Goal: Task Accomplishment & Management: Complete application form

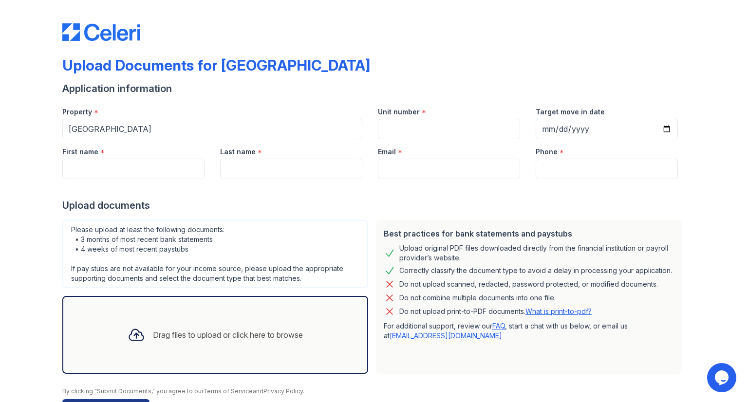
click at [414, 139] on div "Email *" at bounding box center [449, 148] width 142 height 19
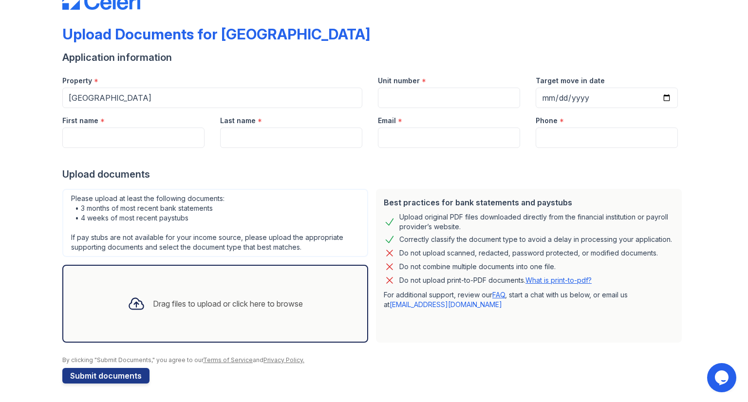
scroll to position [31, 0]
click at [115, 141] on input "First name" at bounding box center [133, 138] width 142 height 20
type input "[PERSON_NAME]"
click at [282, 133] on input "Last name" at bounding box center [291, 138] width 142 height 20
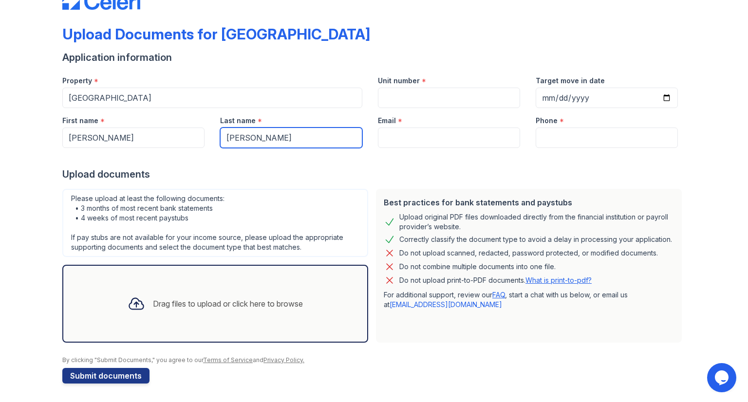
type input "[PERSON_NAME]"
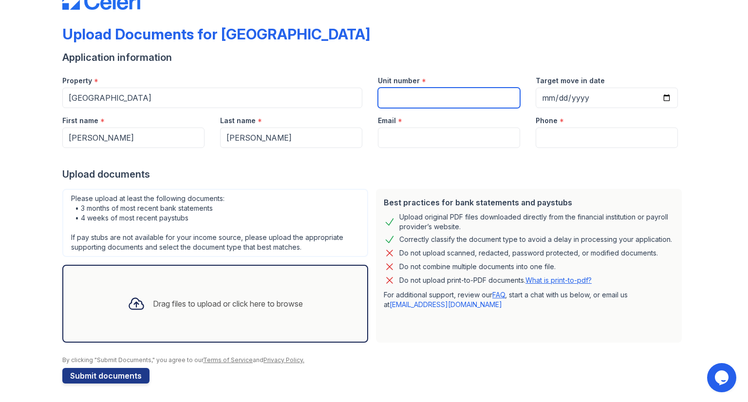
click at [420, 104] on input "Unit number" at bounding box center [449, 98] width 142 height 20
type input "412"
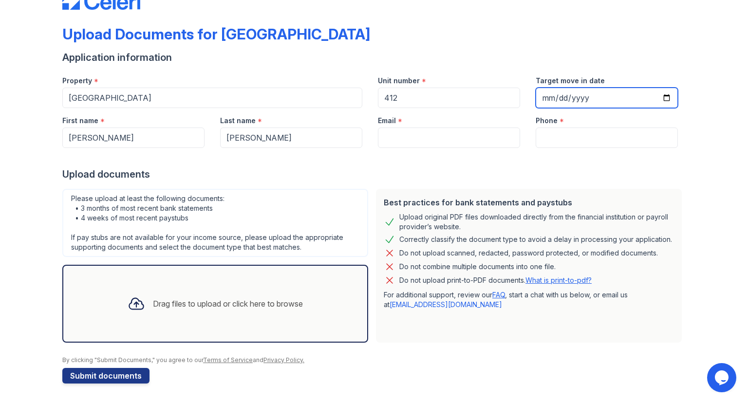
click at [663, 102] on input "Target move in date" at bounding box center [607, 98] width 142 height 20
type input "[DATE]"
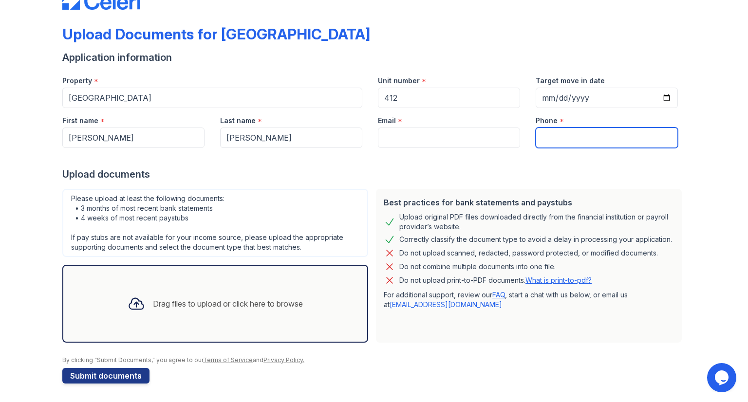
click at [543, 139] on input "Phone" at bounding box center [607, 138] width 142 height 20
type input "6086228588"
click at [441, 125] on div "Email *" at bounding box center [449, 117] width 142 height 19
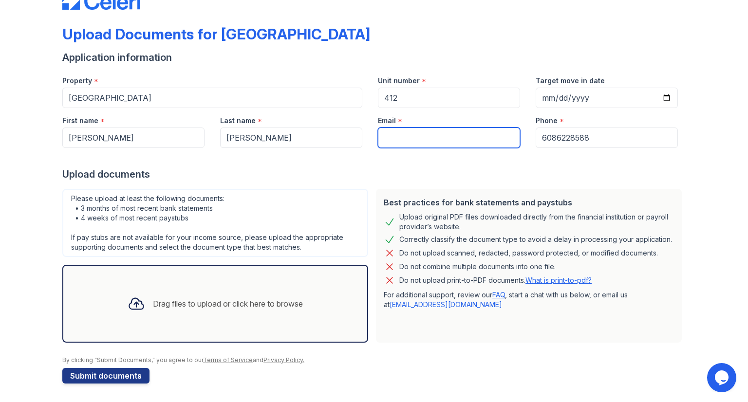
click at [419, 139] on input "Email" at bounding box center [449, 138] width 142 height 20
type input "[EMAIL_ADDRESS][DOMAIN_NAME]"
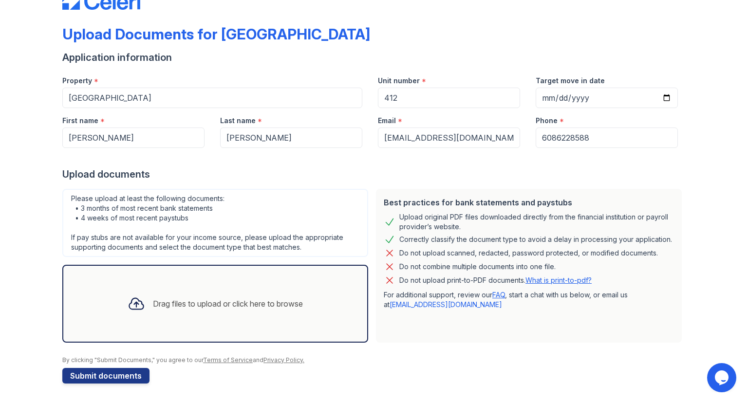
click at [239, 304] on div "Drag files to upload or click here to browse" at bounding box center [228, 304] width 150 height 12
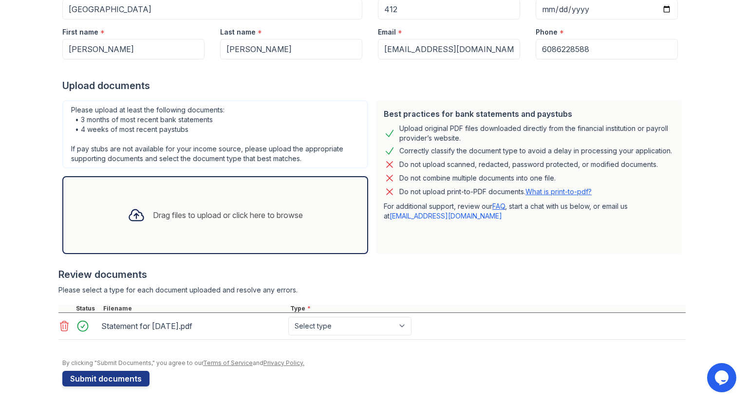
scroll to position [120, 0]
click at [178, 214] on div "Drag files to upload or click here to browse" at bounding box center [228, 215] width 150 height 12
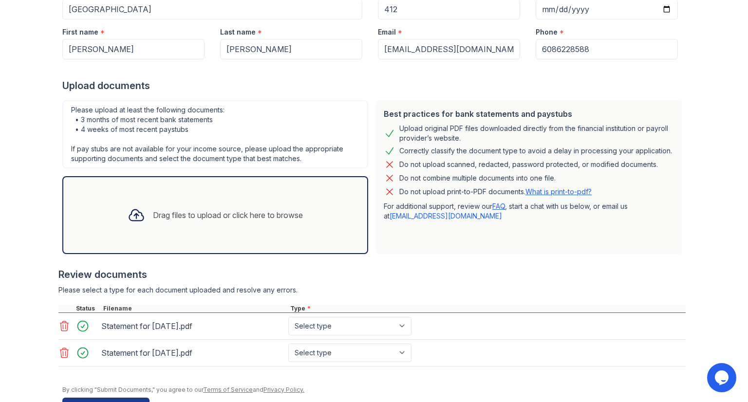
scroll to position [149, 0]
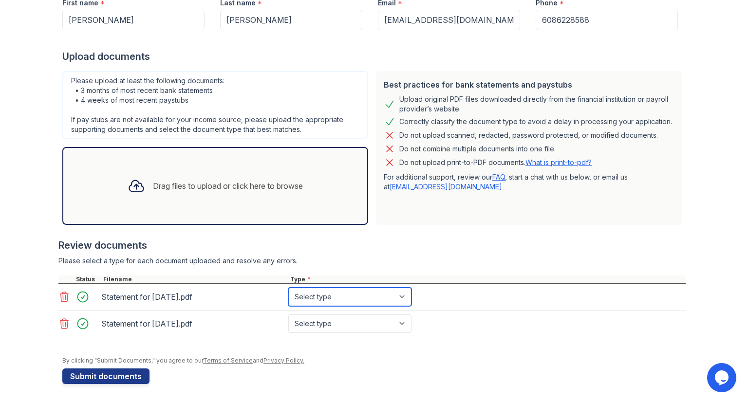
click at [350, 292] on select "Select type Paystub Bank Statement Offer Letter Tax Documents Benefit Award Let…" at bounding box center [349, 297] width 123 height 19
select select "paystub"
click at [288, 288] on select "Select type Paystub Bank Statement Offer Letter Tax Documents Benefit Award Let…" at bounding box center [349, 297] width 123 height 19
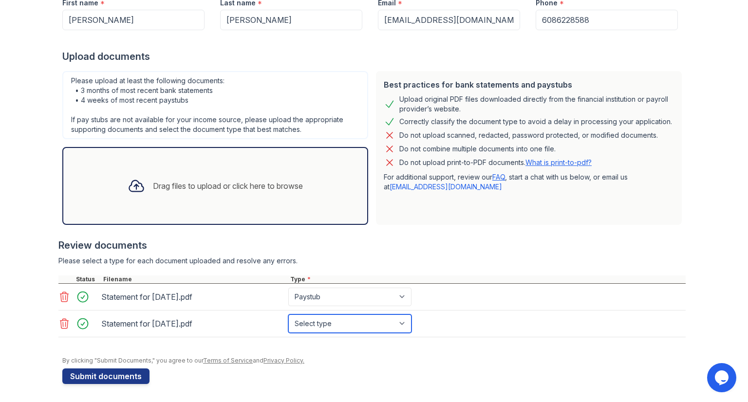
click at [321, 316] on select "Select type Paystub Bank Statement Offer Letter Tax Documents Benefit Award Let…" at bounding box center [349, 324] width 123 height 19
select select "paystub"
click at [288, 315] on select "Select type Paystub Bank Statement Offer Letter Tax Documents Benefit Award Let…" at bounding box center [349, 324] width 123 height 19
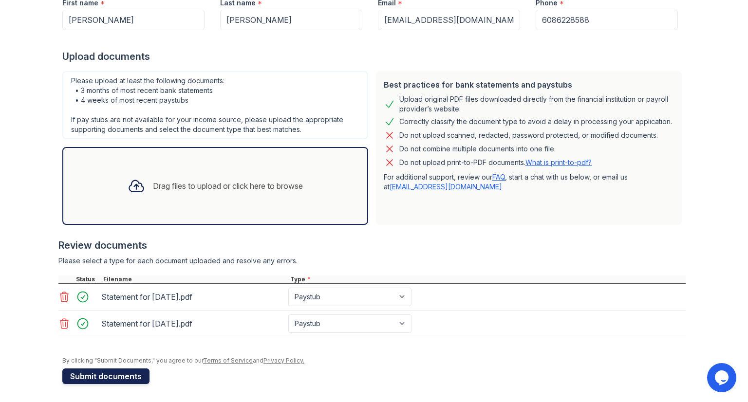
click at [84, 378] on button "Submit documents" at bounding box center [105, 377] width 87 height 16
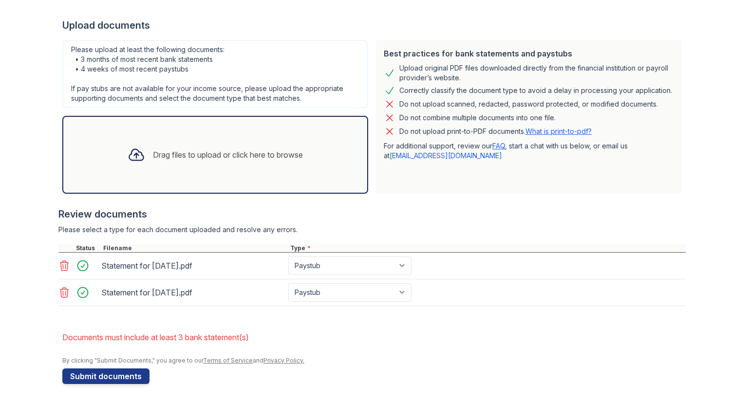
scroll to position [206, 0]
click at [192, 159] on div "Drag files to upload or click here to browse" at bounding box center [228, 156] width 150 height 12
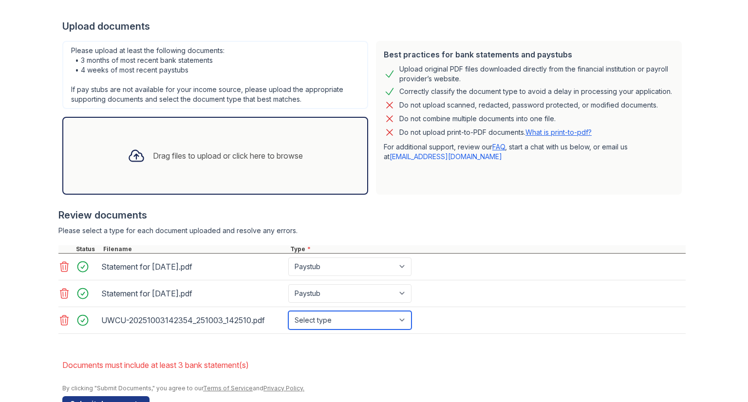
click at [374, 318] on select "Select type Paystub Bank Statement Offer Letter Tax Documents Benefit Award Let…" at bounding box center [349, 320] width 123 height 19
select select "bank_statement"
click at [288, 311] on select "Select type Paystub Bank Statement Offer Letter Tax Documents Benefit Award Let…" at bounding box center [349, 320] width 123 height 19
click at [175, 172] on div "Drag files to upload or click here to browse" at bounding box center [215, 156] width 306 height 78
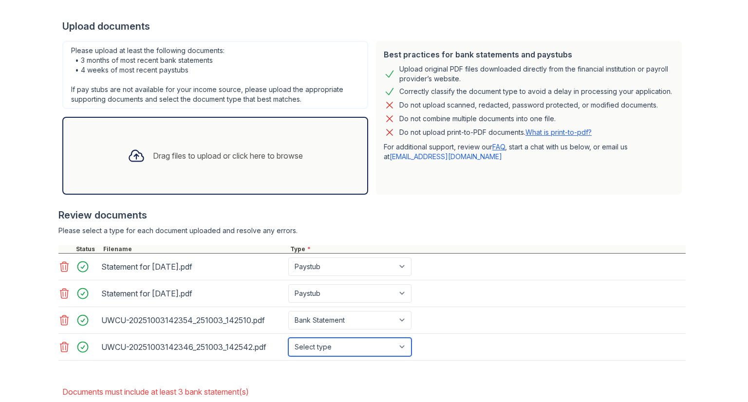
click at [327, 339] on select "Select type Paystub Bank Statement Offer Letter Tax Documents Benefit Award Let…" at bounding box center [349, 347] width 123 height 19
select select "bank_statement"
click at [288, 338] on select "Select type Paystub Bank Statement Offer Letter Tax Documents Benefit Award Let…" at bounding box center [349, 347] width 123 height 19
click at [234, 179] on div "Drag files to upload or click here to browse" at bounding box center [215, 156] width 306 height 78
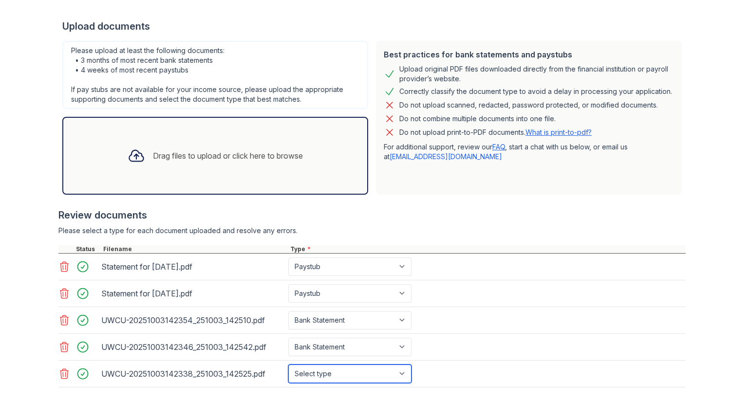
click at [320, 369] on select "Select type Paystub Bank Statement Offer Letter Tax Documents Benefit Award Let…" at bounding box center [349, 374] width 123 height 19
select select "bank_statement"
click at [288, 365] on select "Select type Paystub Bank Statement Offer Letter Tax Documents Benefit Award Let…" at bounding box center [349, 374] width 123 height 19
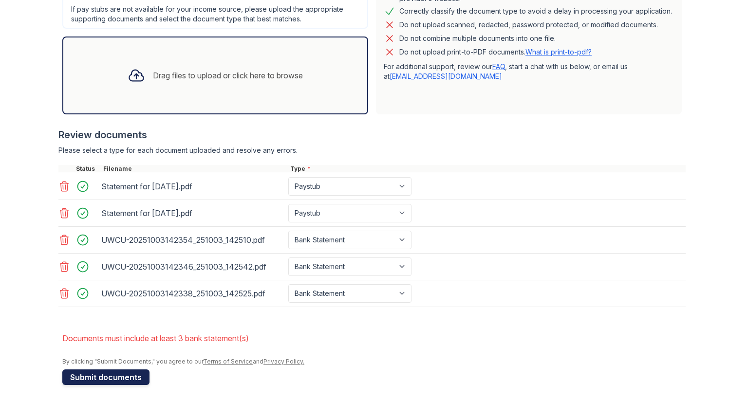
click at [115, 372] on button "Submit documents" at bounding box center [105, 378] width 87 height 16
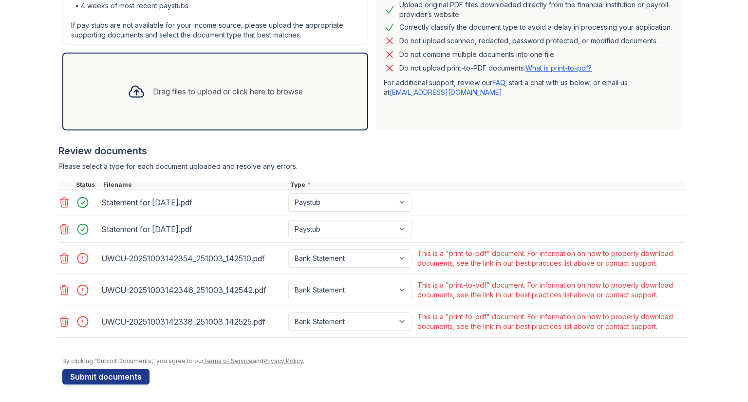
scroll to position [271, 0]
click at [554, 67] on link "What is print-to-pdf?" at bounding box center [558, 68] width 66 height 8
click at [60, 256] on icon at bounding box center [64, 259] width 8 height 10
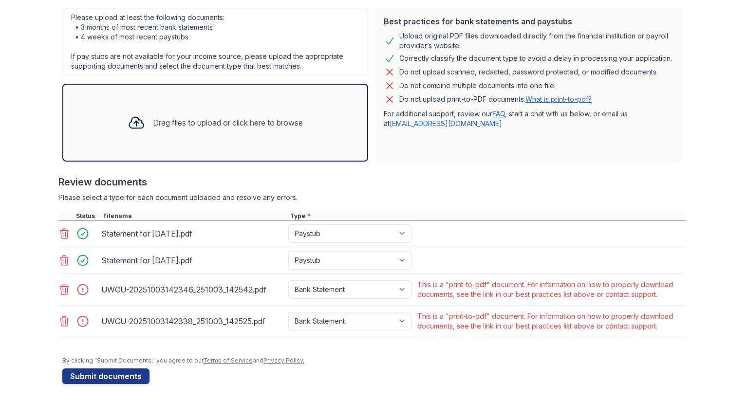
click at [58, 289] on icon at bounding box center [64, 290] width 12 height 12
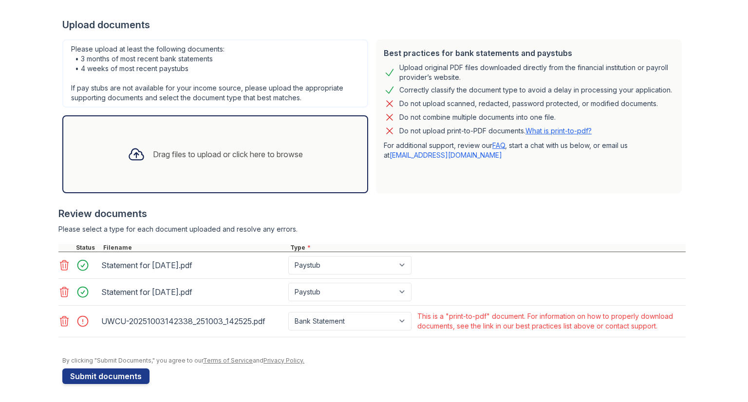
click at [61, 324] on icon at bounding box center [64, 321] width 8 height 10
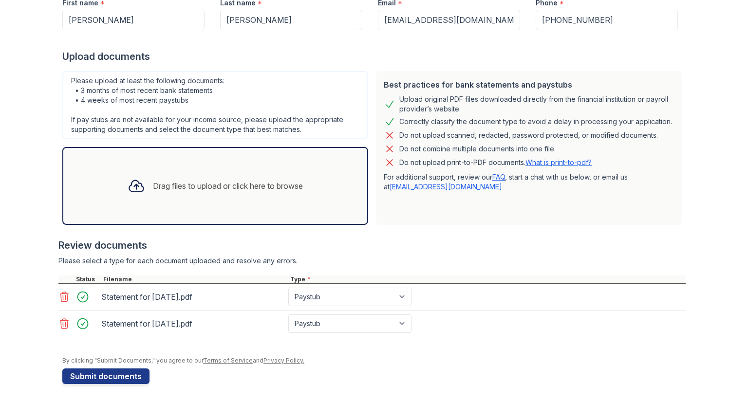
click at [157, 183] on div "Drag files to upload or click here to browse" at bounding box center [228, 186] width 150 height 12
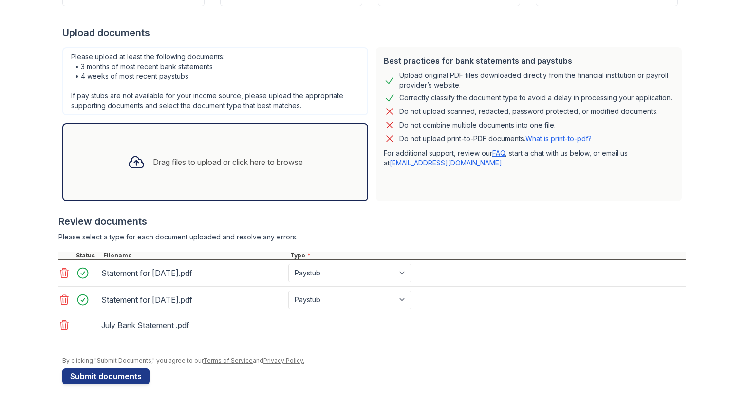
click at [195, 166] on div "Drag files to upload or click here to browse" at bounding box center [228, 162] width 150 height 12
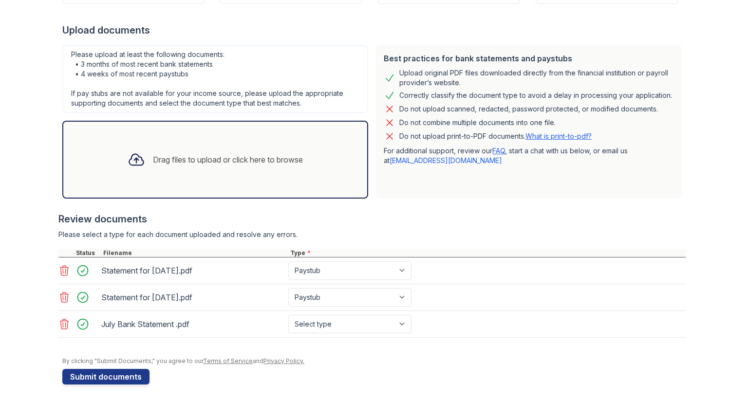
scroll to position [208, 0]
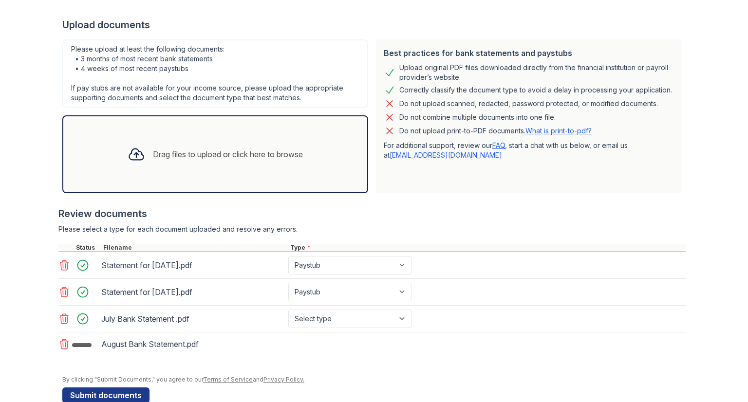
click at [187, 145] on div "Drag files to upload or click here to browse" at bounding box center [215, 154] width 191 height 33
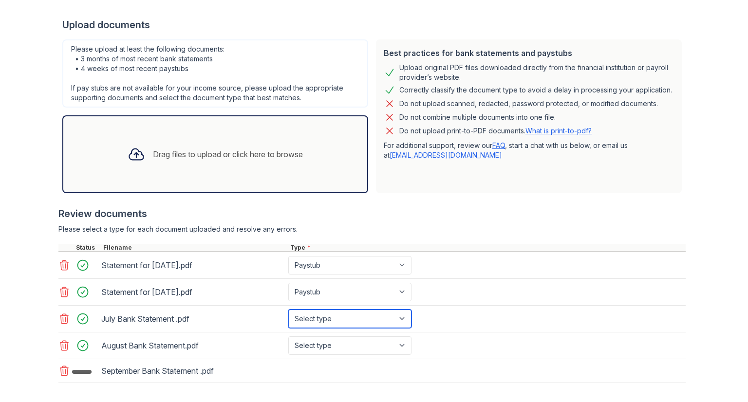
click at [339, 320] on select "Select type Paystub Bank Statement Offer Letter Tax Documents Benefit Award Let…" at bounding box center [349, 319] width 123 height 19
select select "bank_statement"
click at [288, 310] on select "Select type Paystub Bank Statement Offer Letter Tax Documents Benefit Award Let…" at bounding box center [349, 319] width 123 height 19
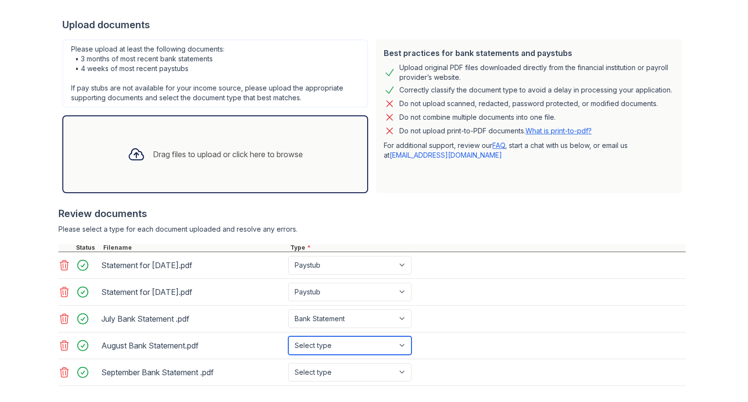
click at [327, 343] on select "Select type Paystub Bank Statement Offer Letter Tax Documents Benefit Award Let…" at bounding box center [349, 345] width 123 height 19
select select "bank_statement"
click at [288, 336] on select "Select type Paystub Bank Statement Offer Letter Tax Documents Benefit Award Let…" at bounding box center [349, 345] width 123 height 19
click at [324, 369] on select "Select type Paystub Bank Statement Offer Letter Tax Documents Benefit Award Let…" at bounding box center [349, 372] width 123 height 19
select select "bank_statement"
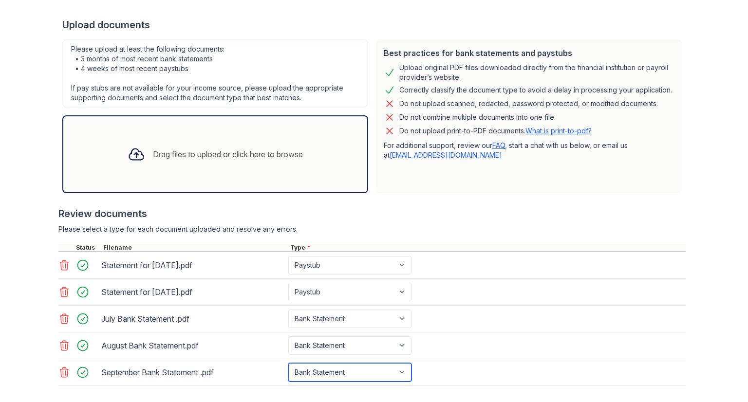
click at [288, 363] on select "Select type Paystub Bank Statement Offer Letter Tax Documents Benefit Award Let…" at bounding box center [349, 372] width 123 height 19
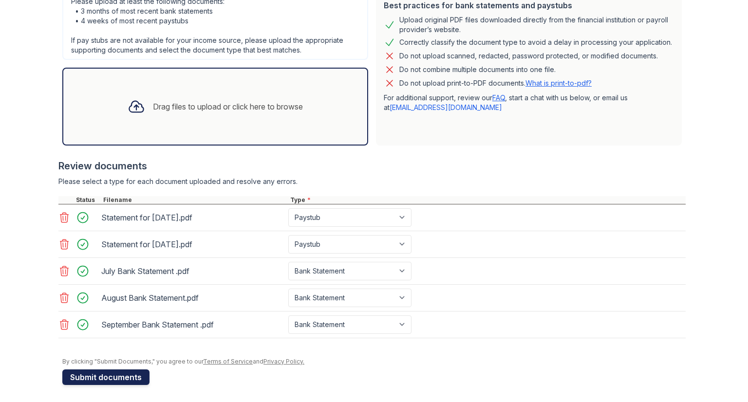
click at [132, 374] on button "Submit documents" at bounding box center [105, 378] width 87 height 16
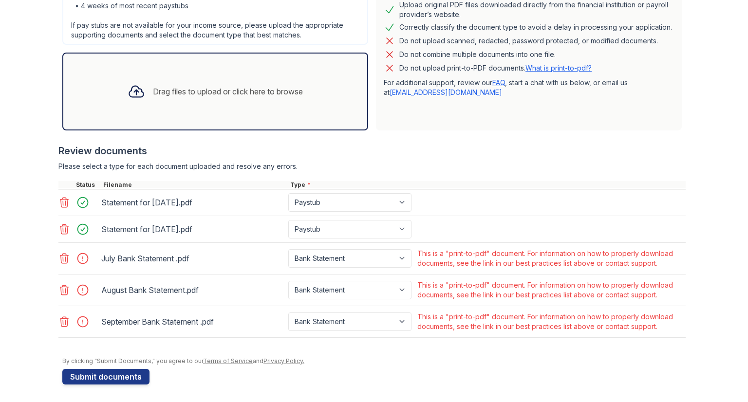
scroll to position [270, 0]
